Goal: Information Seeking & Learning: Learn about a topic

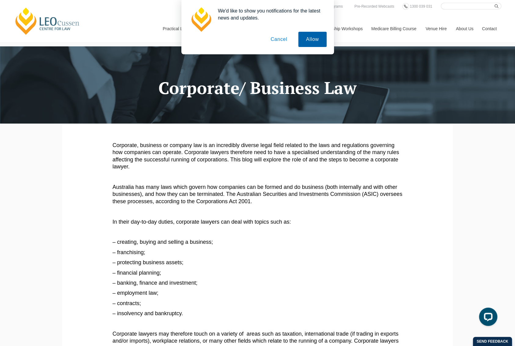
click at [317, 37] on button "Allow" at bounding box center [312, 39] width 28 height 15
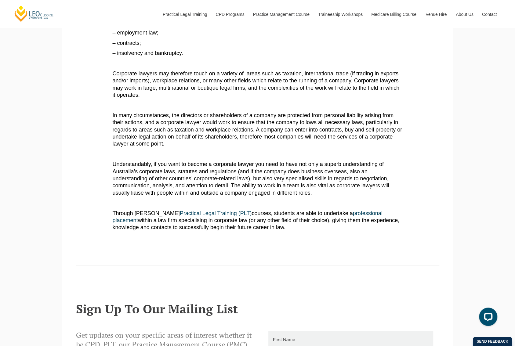
scroll to position [77, 0]
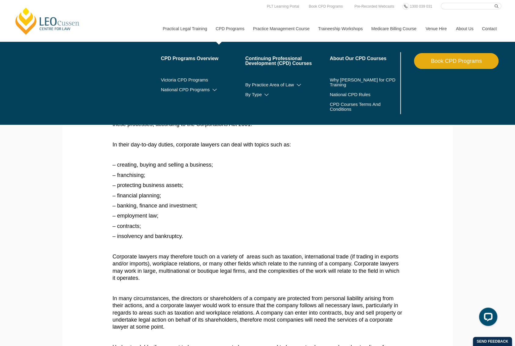
click at [231, 27] on link "CPD Programs" at bounding box center [229, 29] width 37 height 26
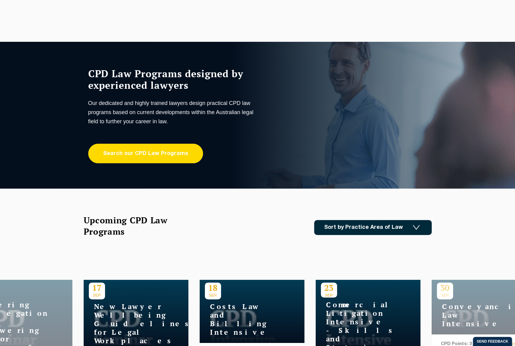
click at [163, 156] on link "Search our CPD Law Programs" at bounding box center [145, 154] width 115 height 20
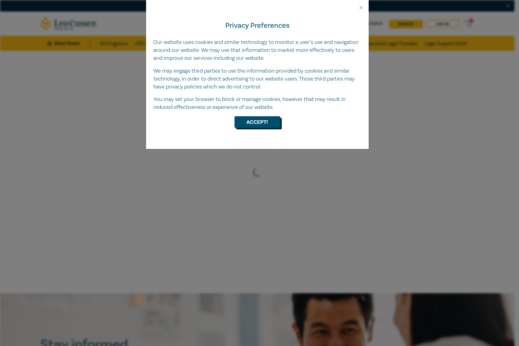
click at [248, 122] on button "Accept!" at bounding box center [258, 122] width 46 height 12
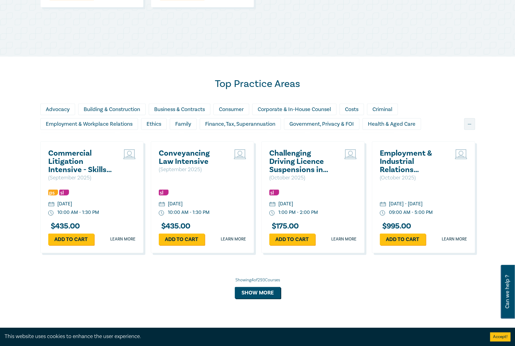
scroll to position [488, 0]
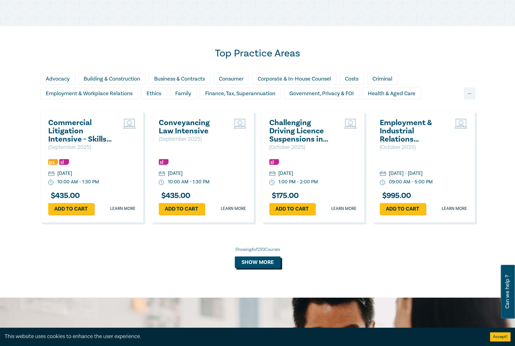
click at [264, 263] on button "Show more" at bounding box center [258, 262] width 46 height 12
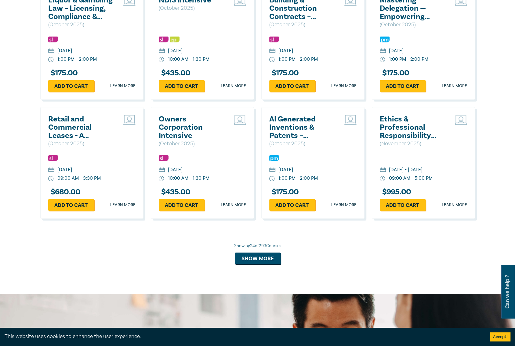
scroll to position [1098, 0]
